Goal: Task Accomplishment & Management: Complete application form

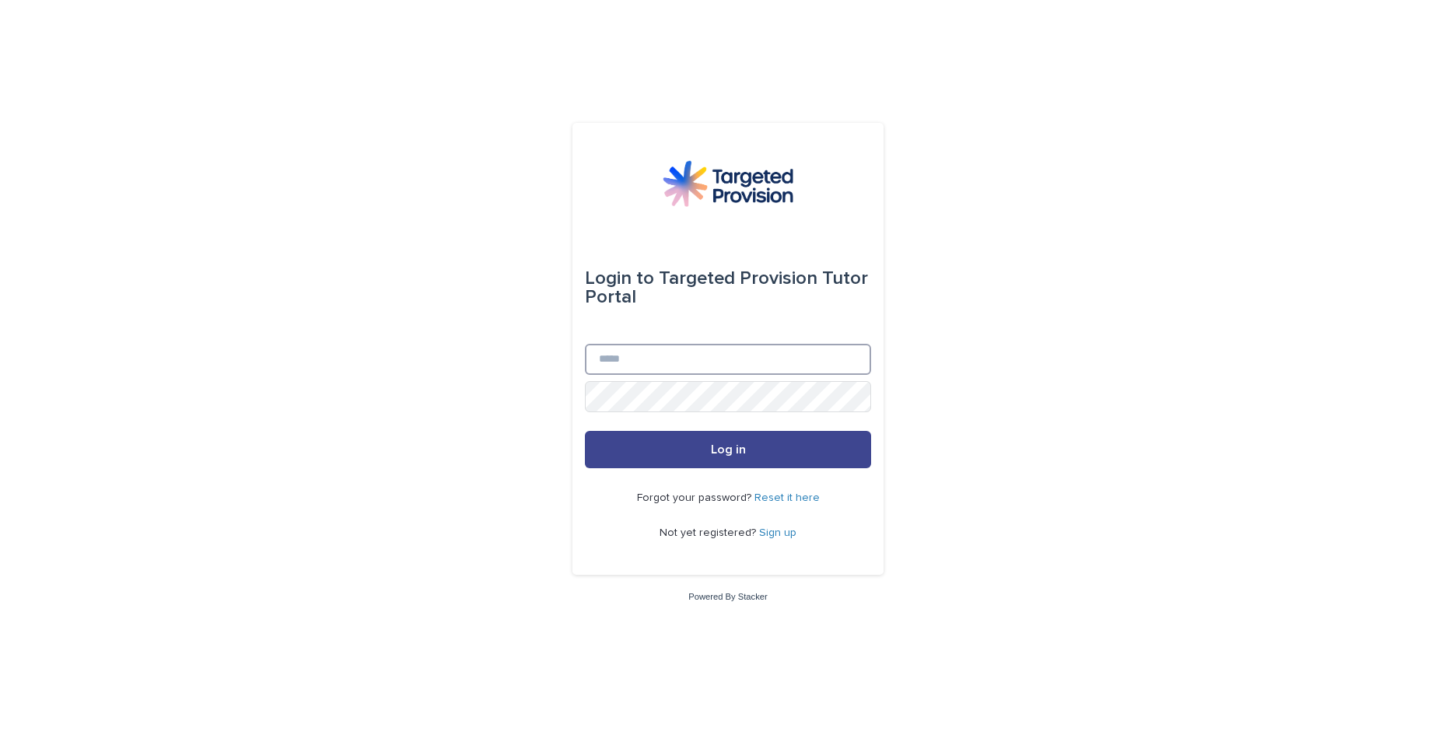
type input "**********"
click at [729, 447] on span "Log in" at bounding box center [728, 449] width 35 height 12
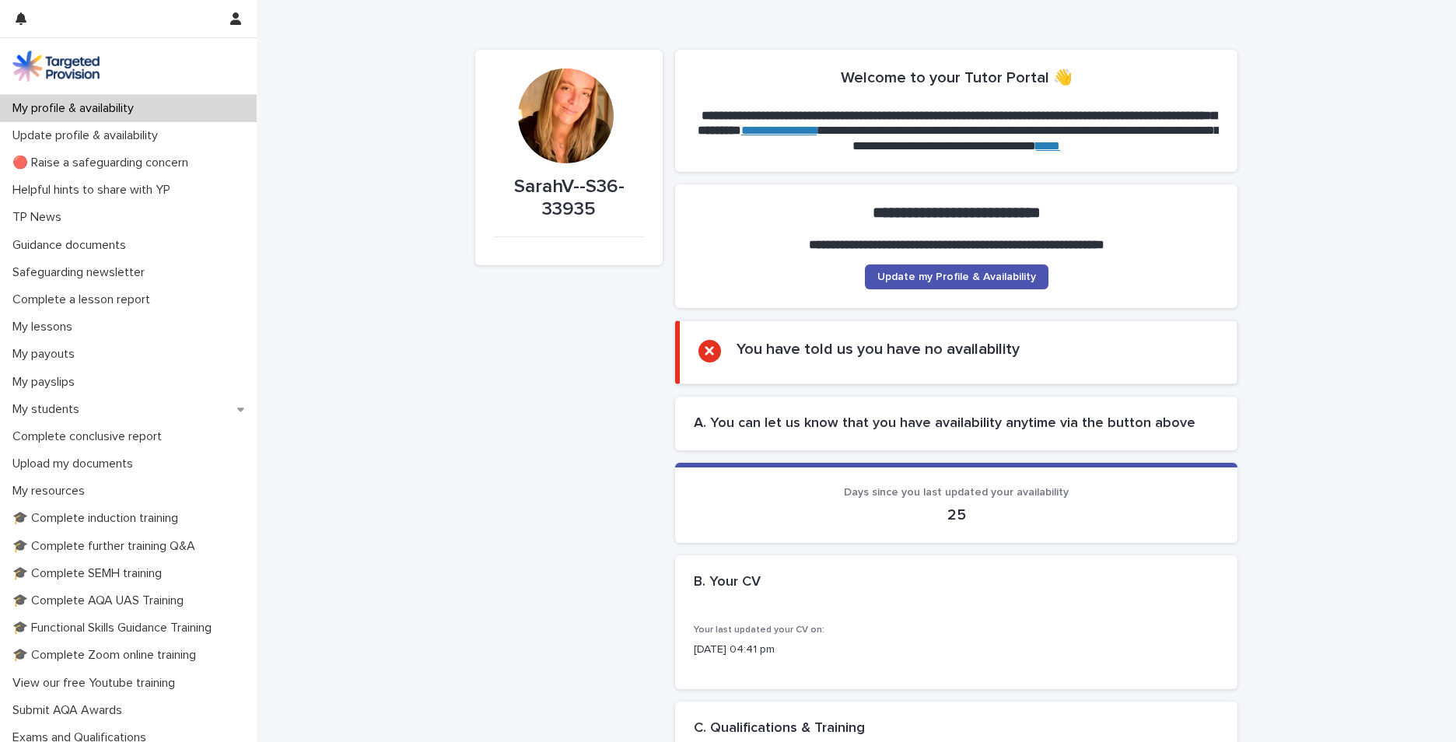
click at [59, 406] on p "My students" at bounding box center [49, 409] width 86 height 15
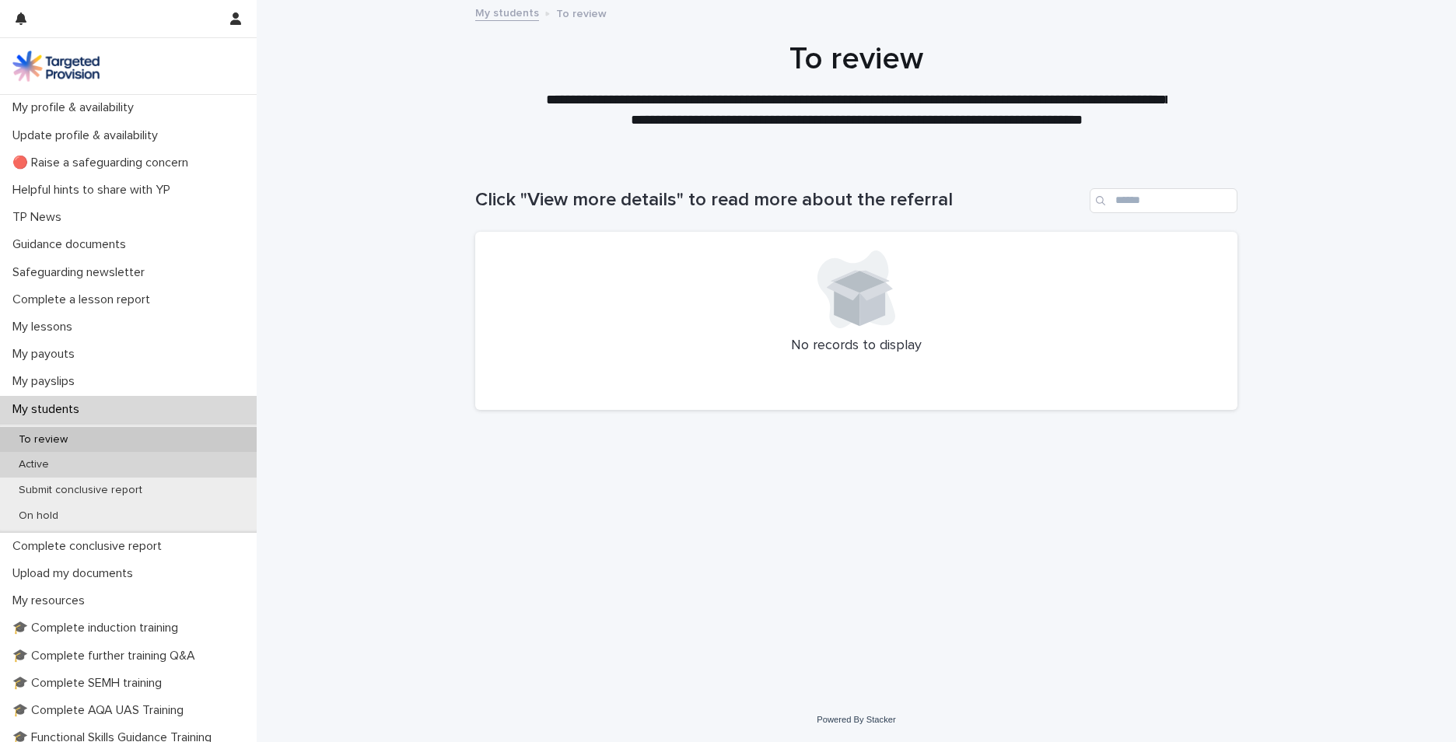
click at [71, 461] on div "Active" at bounding box center [128, 465] width 257 height 26
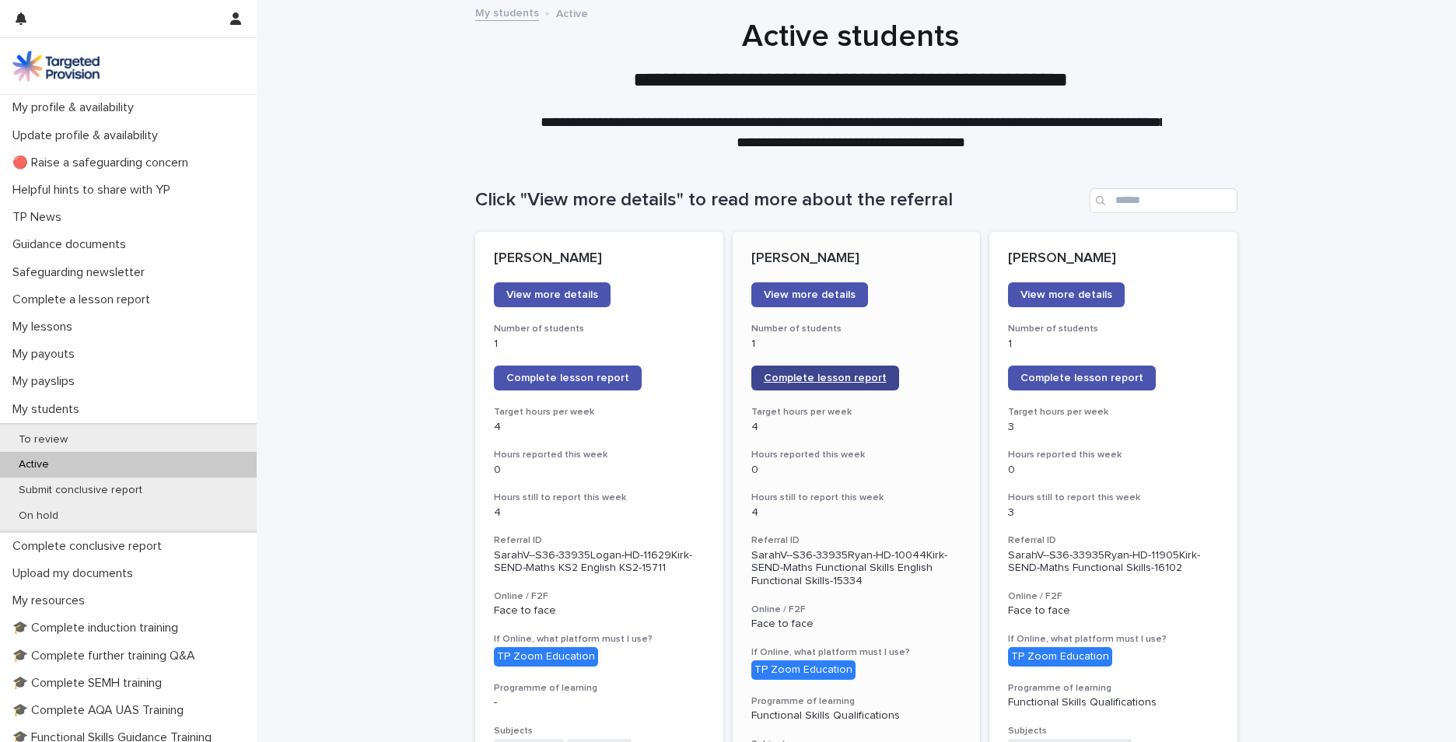
click at [815, 375] on span "Complete lesson report" at bounding box center [825, 378] width 123 height 11
click at [796, 374] on span "Complete lesson report" at bounding box center [825, 378] width 123 height 11
click at [806, 374] on span "Complete lesson report" at bounding box center [825, 378] width 123 height 11
click at [1066, 381] on span "Complete lesson report" at bounding box center [1082, 378] width 123 height 11
click at [510, 385] on link "Complete lesson report" at bounding box center [568, 378] width 148 height 25
